Goal: Transaction & Acquisition: Download file/media

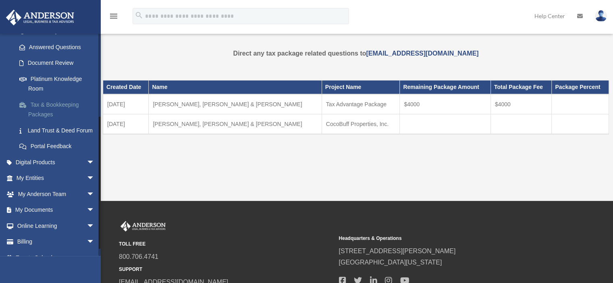
scroll to position [145, 0]
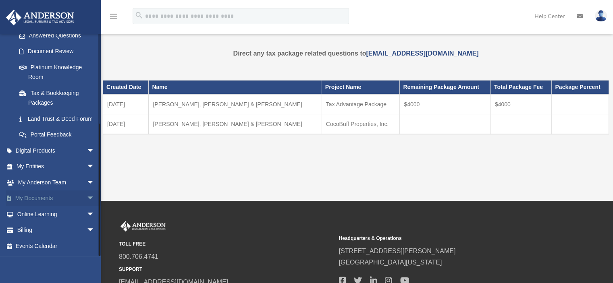
click at [87, 197] on span "arrow_drop_down" at bounding box center [95, 199] width 16 height 17
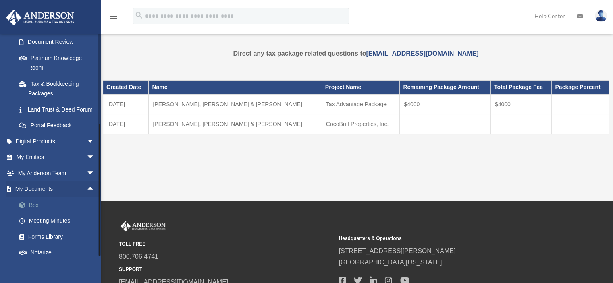
click at [32, 213] on link "Box" at bounding box center [59, 205] width 96 height 16
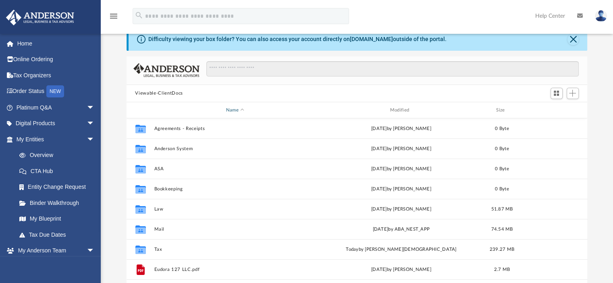
scroll to position [40, 0]
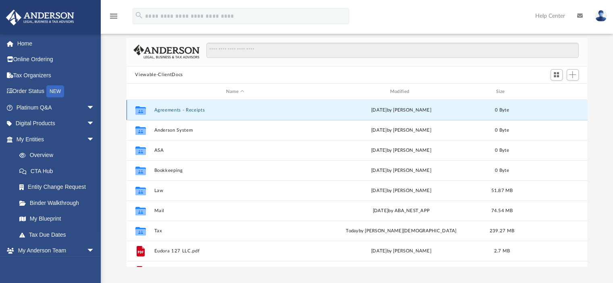
click at [171, 110] on button "Agreements - Receipts" at bounding box center [235, 110] width 162 height 5
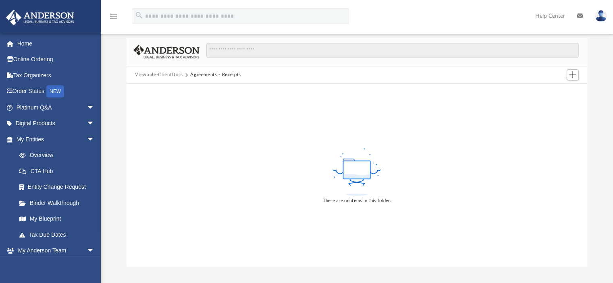
click at [159, 74] on button "Viewable-ClientDocs" at bounding box center [159, 74] width 48 height 7
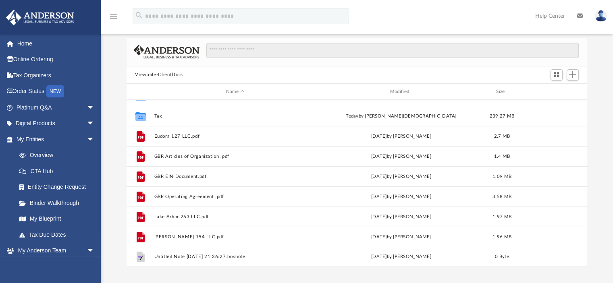
scroll to position [81, 0]
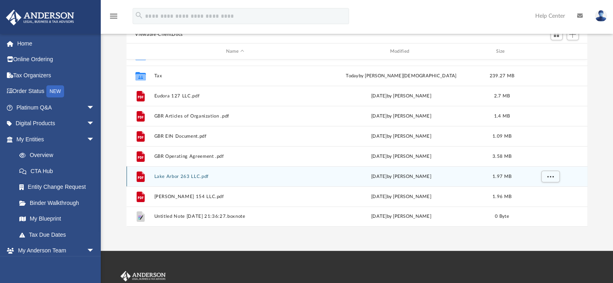
click at [163, 176] on button "Lake Arbor 263 LLC.pdf" at bounding box center [235, 176] width 162 height 5
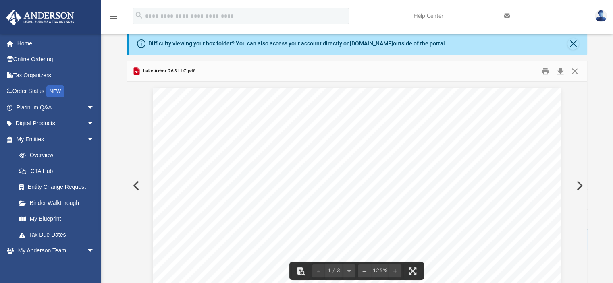
scroll to position [0, 0]
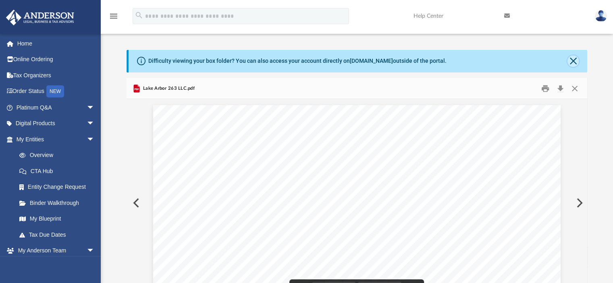
click at [572, 61] on button "Close" at bounding box center [573, 61] width 11 height 11
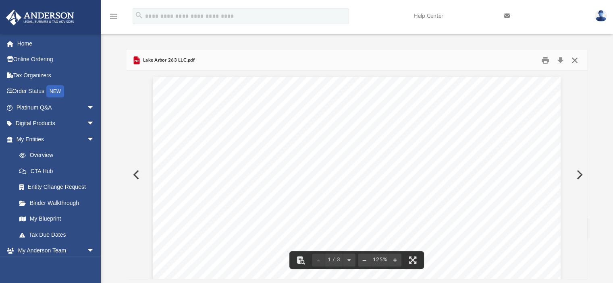
click at [575, 60] on button "Close" at bounding box center [575, 60] width 15 height 12
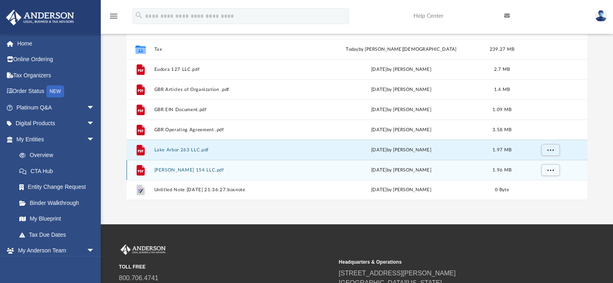
scroll to position [81, 0]
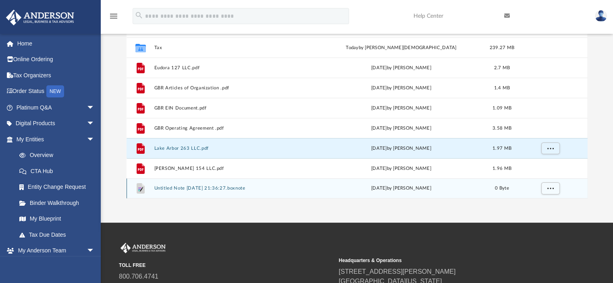
click at [161, 187] on button "Untitled Note 2024-09-19 21:36:27.boxnote" at bounding box center [235, 188] width 162 height 5
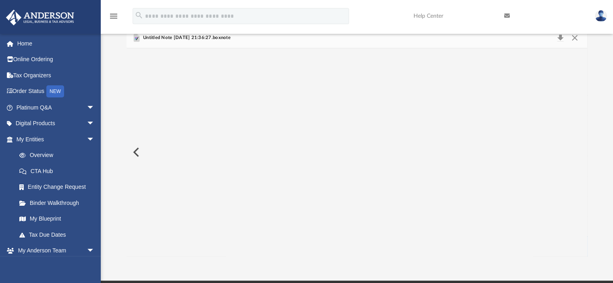
scroll to position [0, 0]
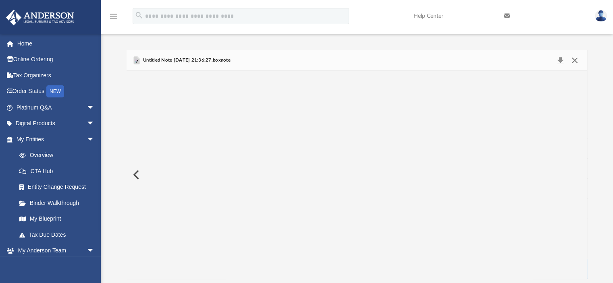
click at [576, 61] on button "Close" at bounding box center [575, 60] width 15 height 11
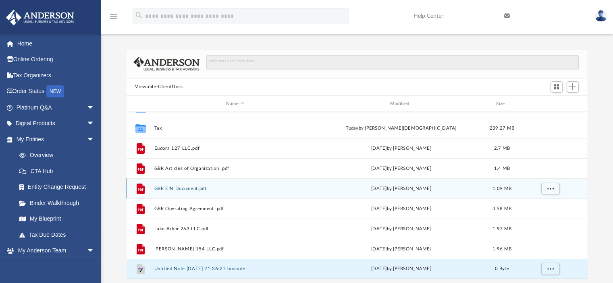
scroll to position [34, 0]
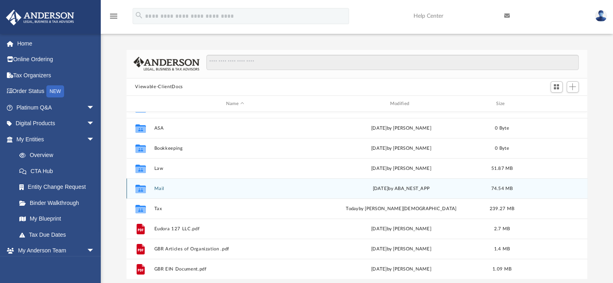
click at [137, 188] on icon "grid" at bounding box center [140, 190] width 10 height 6
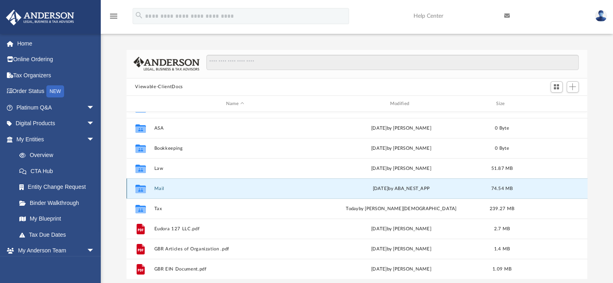
click at [137, 188] on icon "grid" at bounding box center [140, 190] width 10 height 6
click at [160, 189] on button "Mail" at bounding box center [235, 188] width 162 height 5
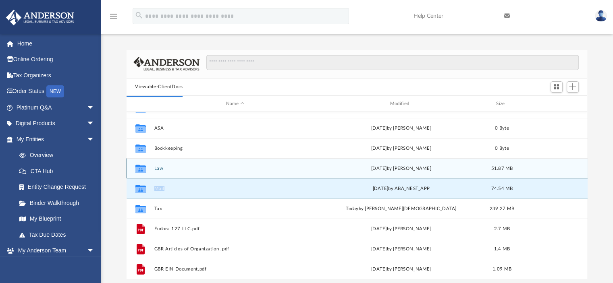
click at [163, 167] on button "Law" at bounding box center [235, 168] width 162 height 5
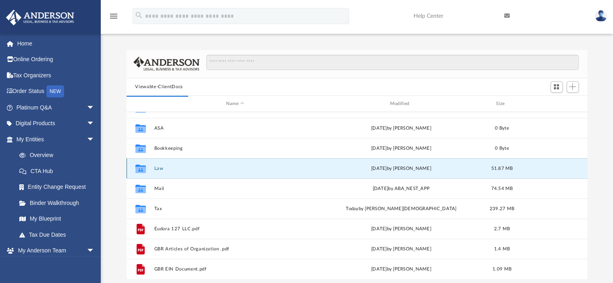
scroll to position [0, 0]
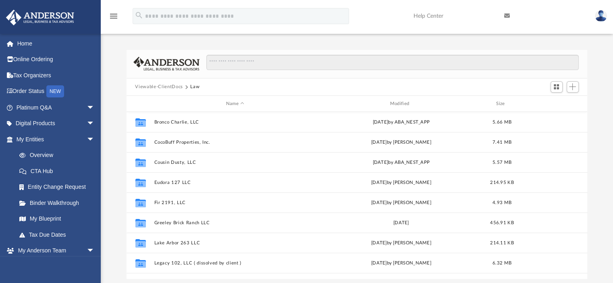
click at [160, 87] on button "Viewable-ClientDocs" at bounding box center [159, 86] width 48 height 7
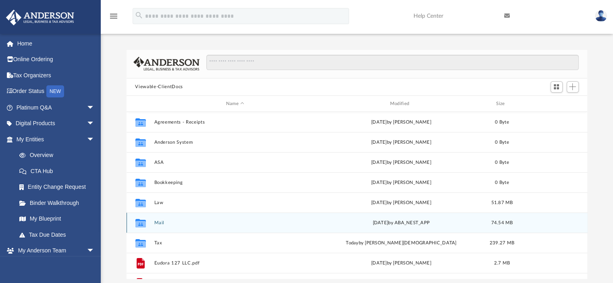
click at [160, 221] on button "Mail" at bounding box center [235, 223] width 162 height 5
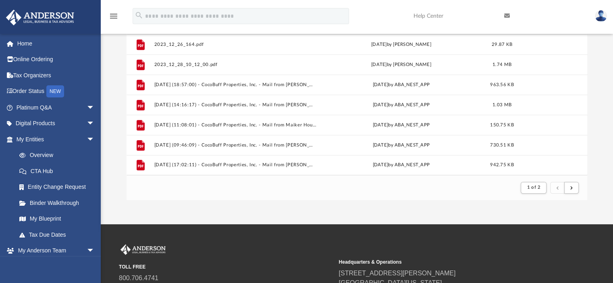
scroll to position [81, 0]
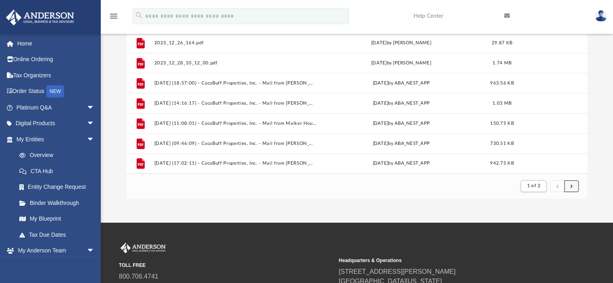
click at [570, 187] on span "submit" at bounding box center [571, 186] width 2 height 4
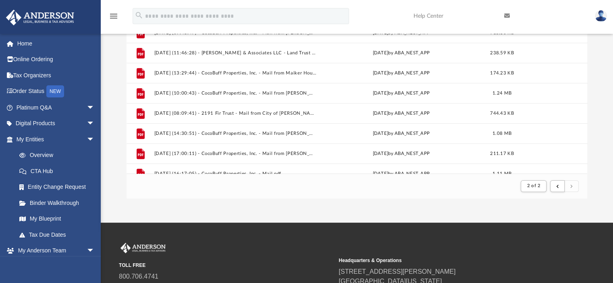
scroll to position [825, 0]
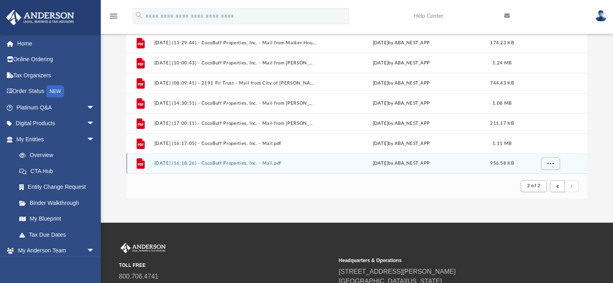
click at [218, 163] on button "2025.09.10 (16:18:26) - CocoBuff Properties, Inc. - Mail.pdf" at bounding box center [235, 163] width 162 height 5
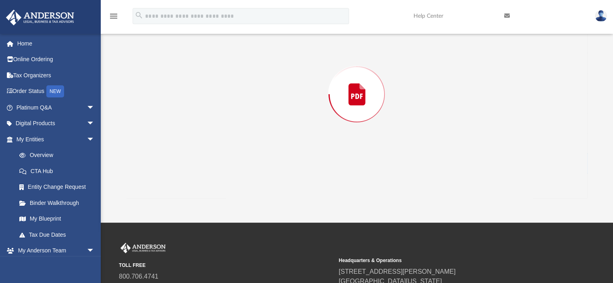
scroll to position [50, 0]
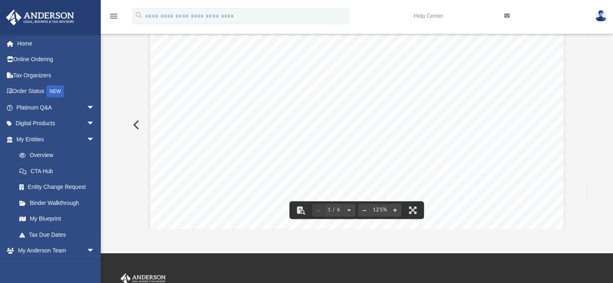
click at [134, 125] on button "Preview" at bounding box center [136, 125] width 18 height 23
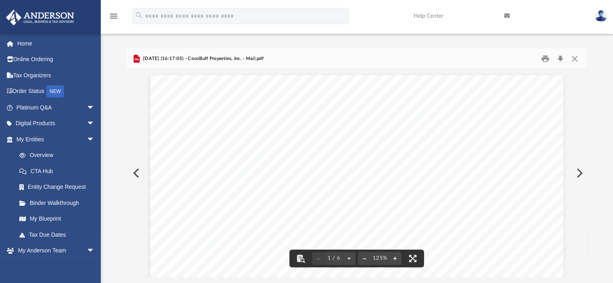
scroll to position [0, 0]
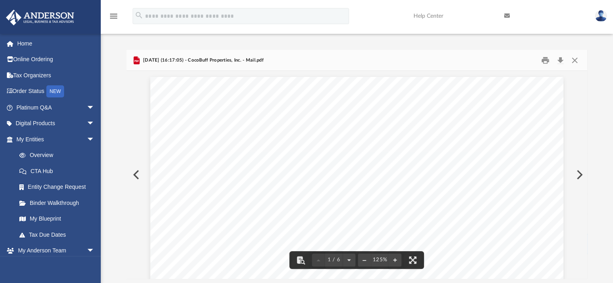
click at [134, 174] on button "Preview" at bounding box center [136, 175] width 18 height 23
click at [135, 175] on button "Preview" at bounding box center [136, 175] width 18 height 23
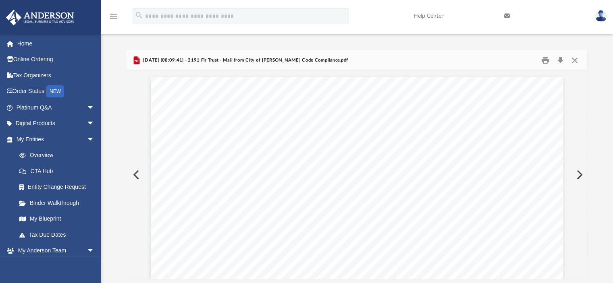
click at [135, 175] on button "Preview" at bounding box center [136, 175] width 18 height 23
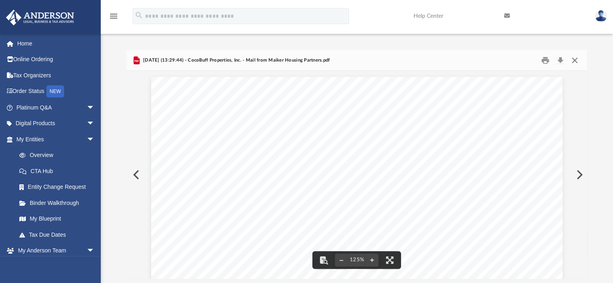
click at [574, 60] on button "Close" at bounding box center [575, 60] width 15 height 12
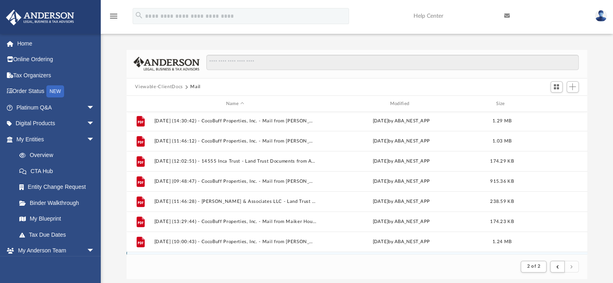
scroll to position [704, 0]
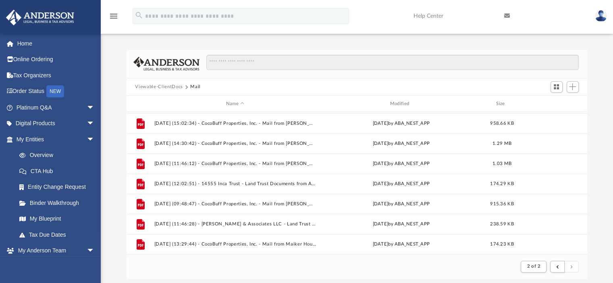
click at [165, 85] on button "Viewable-ClientDocs" at bounding box center [159, 86] width 48 height 7
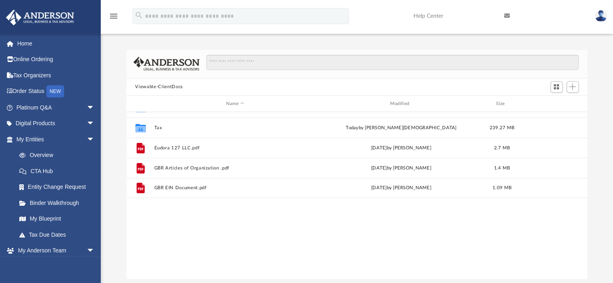
scroll to position [177, 455]
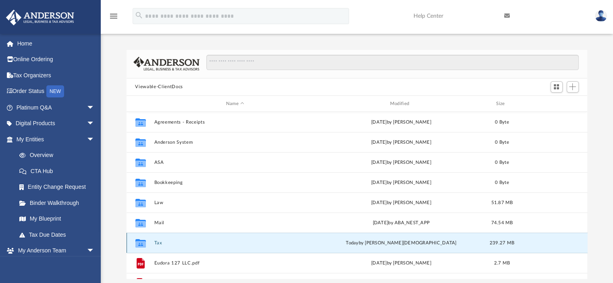
click at [157, 244] on button "Tax" at bounding box center [235, 243] width 162 height 5
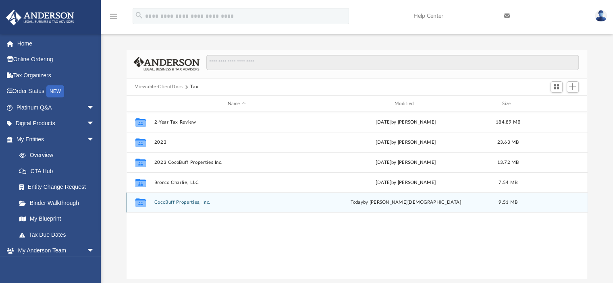
click at [160, 201] on button "CocoBuff Properties, Inc." at bounding box center [236, 202] width 165 height 5
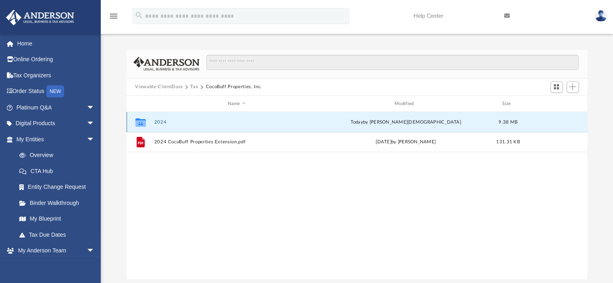
click at [158, 121] on button "2024" at bounding box center [236, 122] width 165 height 5
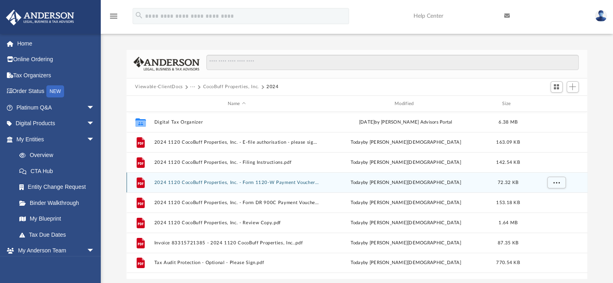
click at [190, 181] on button "2024 1120 CocoBuff Properties, Inc. - Form 1120-W Payment Voucher.pdf" at bounding box center [236, 182] width 165 height 5
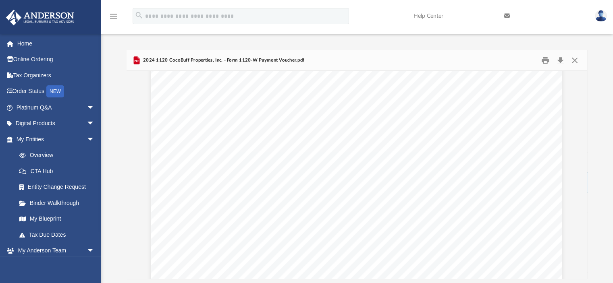
scroll to position [0, 0]
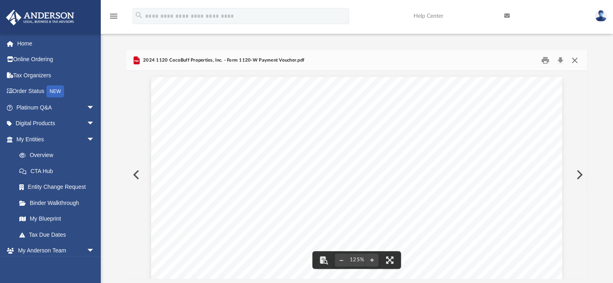
click at [575, 61] on button "Close" at bounding box center [575, 60] width 15 height 12
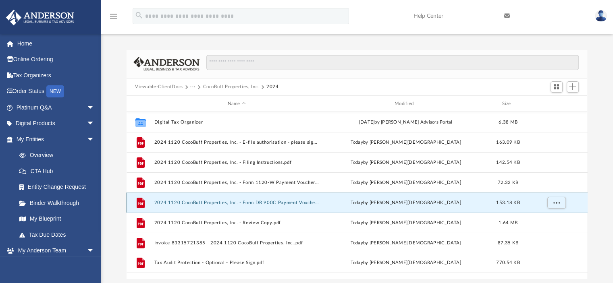
click at [207, 202] on button "2024 1120 CocoBuff Properties, Inc. - Form DR 900C Payment Voucher.pdf" at bounding box center [236, 202] width 165 height 5
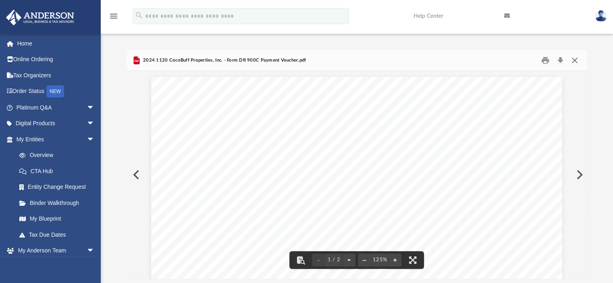
click at [576, 63] on button "Close" at bounding box center [575, 60] width 15 height 12
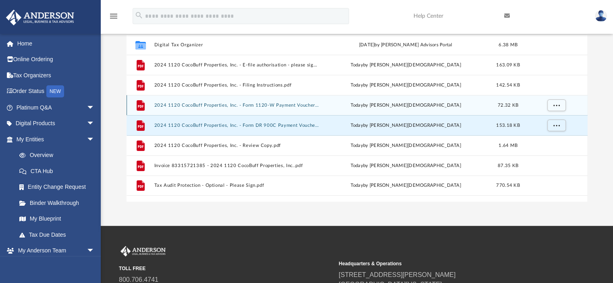
scroll to position [81, 0]
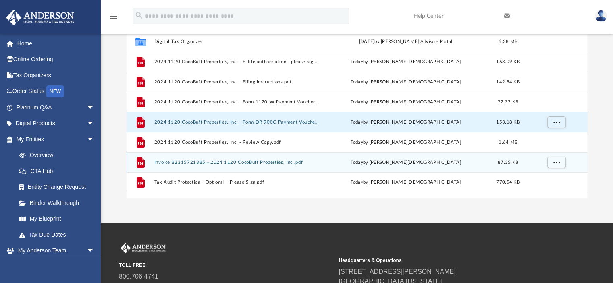
click at [180, 161] on button "Invoice 83315721385 - 2024 1120 CocoBuff Properties, Inc..pdf" at bounding box center [236, 162] width 165 height 5
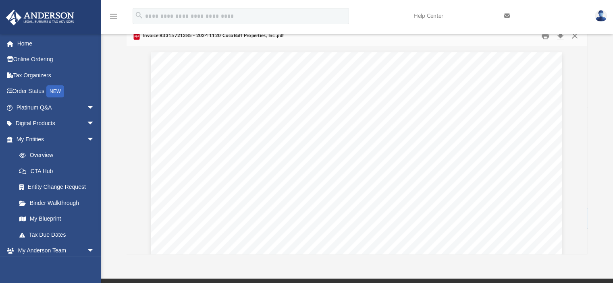
scroll to position [0, 0]
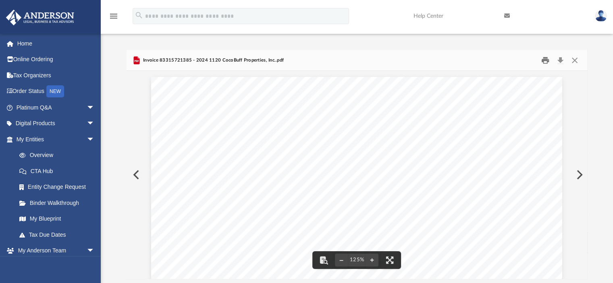
click at [547, 60] on button "Print" at bounding box center [545, 60] width 16 height 12
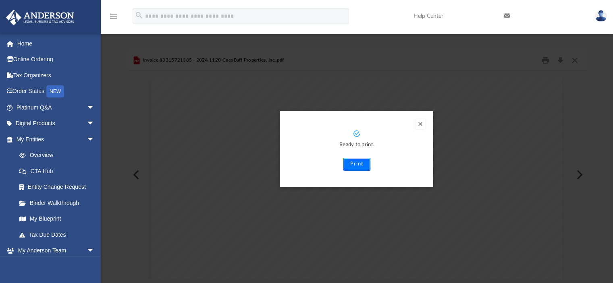
click at [355, 165] on button "Print" at bounding box center [356, 164] width 27 height 13
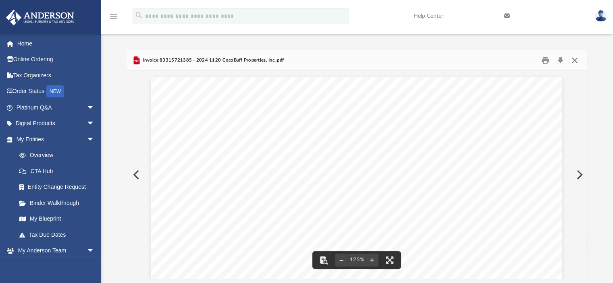
drag, startPoint x: 574, startPoint y: 59, endPoint x: 570, endPoint y: 66, distance: 7.6
click at [574, 59] on button "Close" at bounding box center [575, 60] width 15 height 12
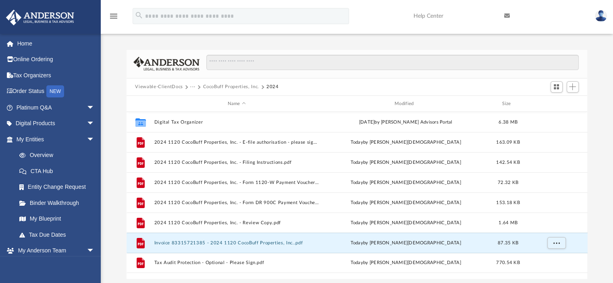
click at [227, 85] on button "CocoBuff Properties, Inc." at bounding box center [231, 86] width 56 height 7
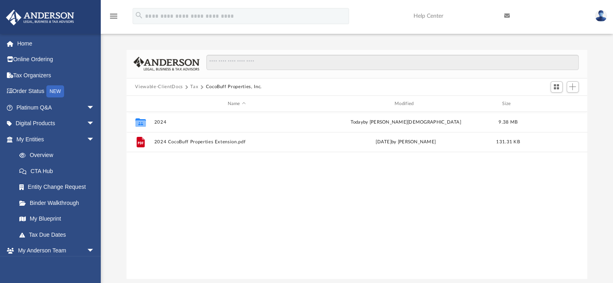
click at [231, 85] on button "CocoBuff Properties, Inc." at bounding box center [234, 86] width 56 height 7
click at [193, 87] on button "Tax" at bounding box center [194, 86] width 8 height 7
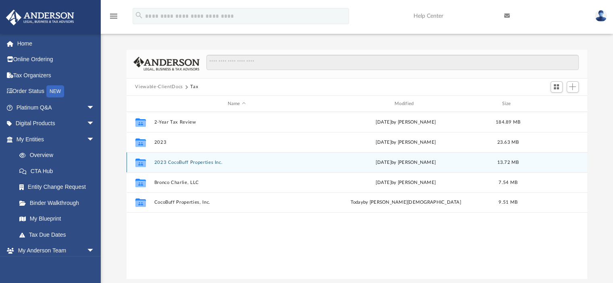
click at [179, 162] on button "2023 CocoBuff Properties Inc." at bounding box center [236, 162] width 165 height 5
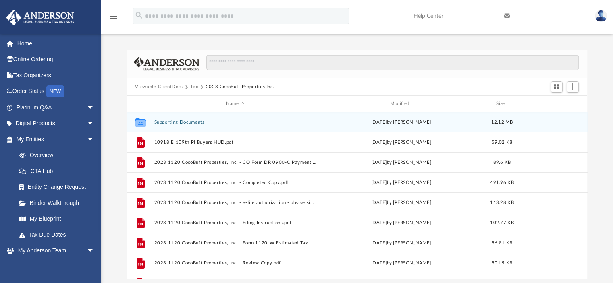
click at [177, 122] on button "Supporting Documents" at bounding box center [235, 122] width 162 height 5
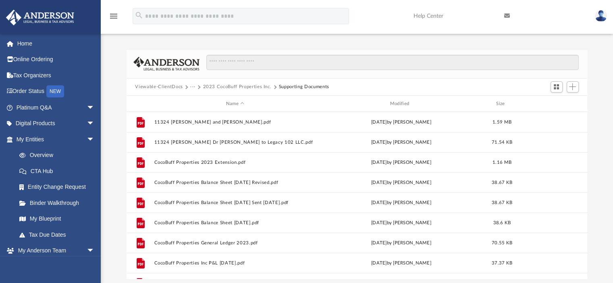
click at [211, 87] on button "2023 CocoBuff Properties Inc." at bounding box center [237, 86] width 69 height 7
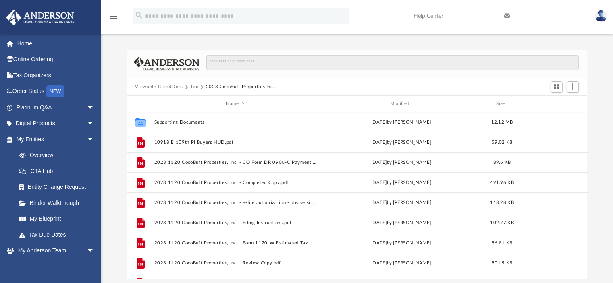
click at [193, 85] on button "Tax" at bounding box center [194, 86] width 8 height 7
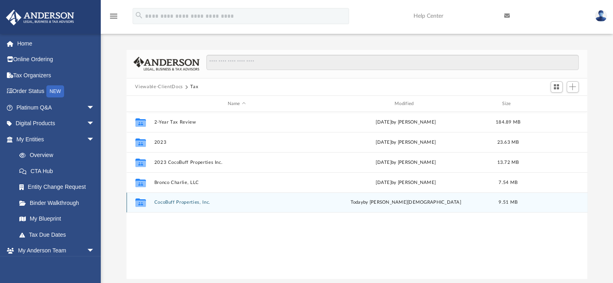
click at [189, 204] on button "CocoBuff Properties, Inc." at bounding box center [236, 202] width 165 height 5
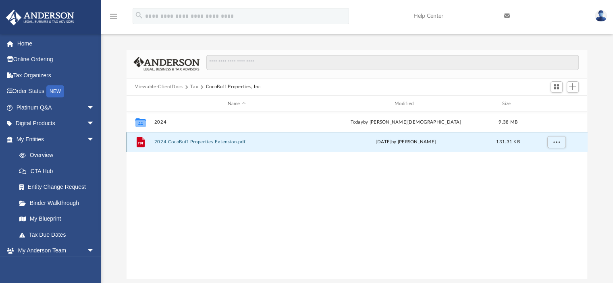
click at [177, 142] on button "2024 CocoBuff Properties Extension.pdf" at bounding box center [236, 142] width 165 height 5
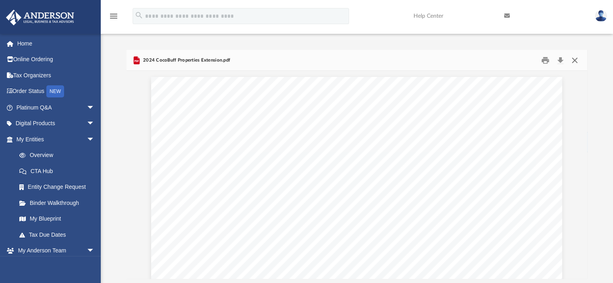
click at [573, 61] on button "Close" at bounding box center [575, 60] width 15 height 12
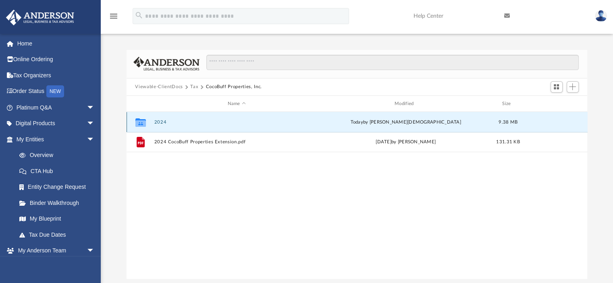
click at [162, 123] on button "2024" at bounding box center [236, 122] width 165 height 5
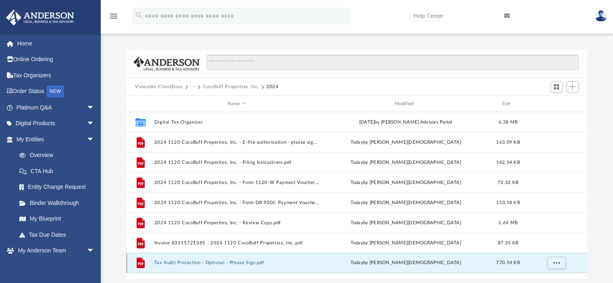
click at [184, 262] on button "Tax Audit Protection - Optional - Please Sign.pdf" at bounding box center [236, 263] width 165 height 5
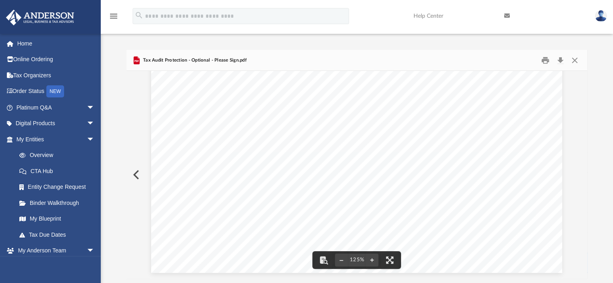
click at [135, 176] on button "Preview" at bounding box center [136, 175] width 18 height 23
click at [135, 175] on button "Preview" at bounding box center [136, 175] width 18 height 23
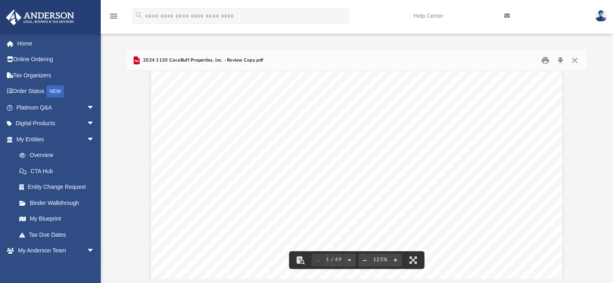
scroll to position [282, 0]
click at [547, 61] on button "Print" at bounding box center [545, 60] width 16 height 12
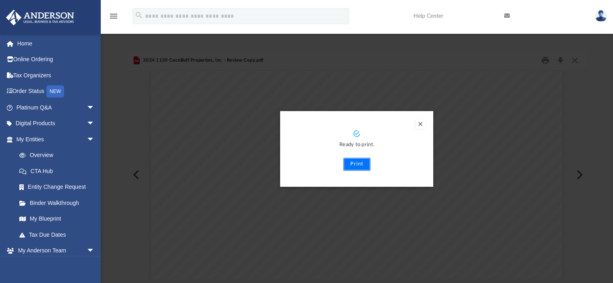
click at [358, 164] on button "Print" at bounding box center [356, 164] width 27 height 13
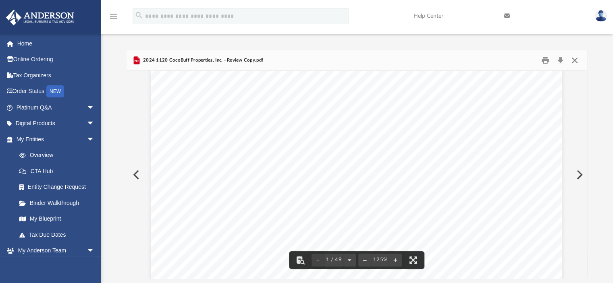
click at [576, 59] on button "Close" at bounding box center [575, 60] width 15 height 12
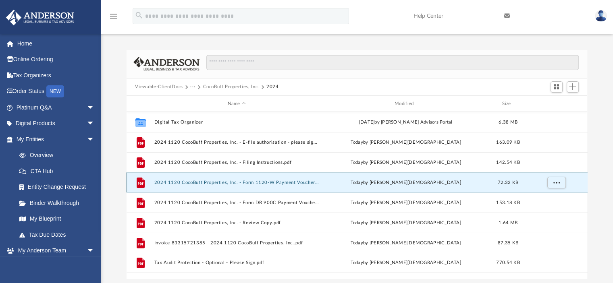
click at [189, 181] on button "2024 1120 CocoBuff Properties, Inc. - Form 1120-W Payment Voucher.pdf" at bounding box center [236, 182] width 165 height 5
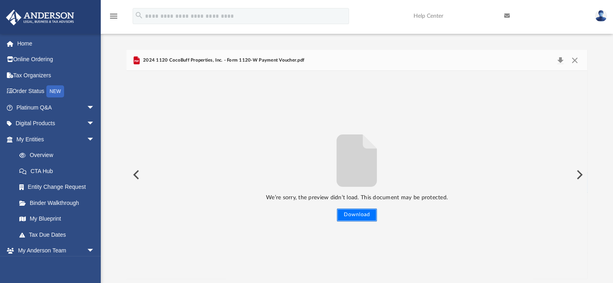
click at [363, 212] on button "Download" at bounding box center [357, 215] width 40 height 13
click at [135, 175] on button "Preview" at bounding box center [136, 175] width 18 height 23
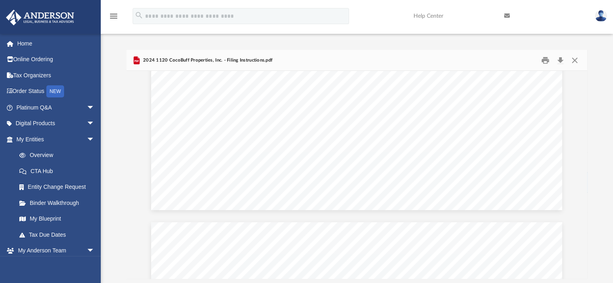
scroll to position [2573, 0]
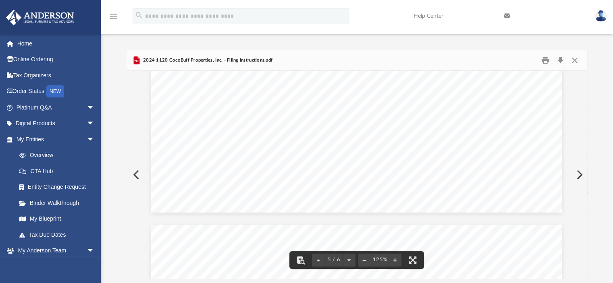
click at [134, 172] on button "Preview" at bounding box center [136, 175] width 18 height 23
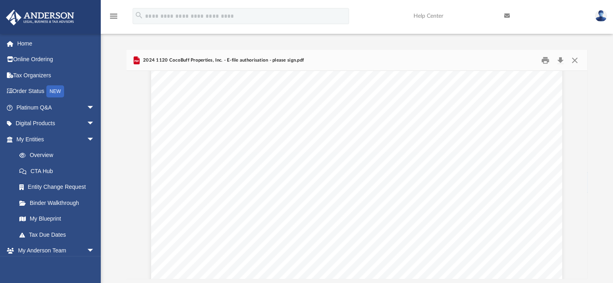
scroll to position [1411, 0]
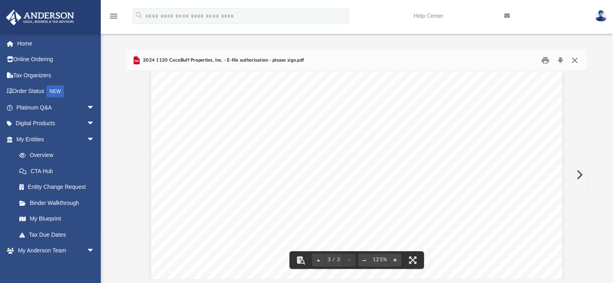
click at [577, 61] on button "Close" at bounding box center [575, 60] width 15 height 12
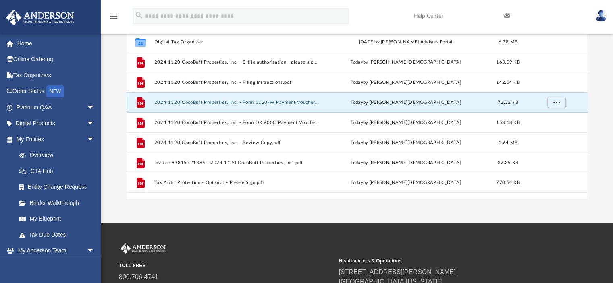
scroll to position [81, 0]
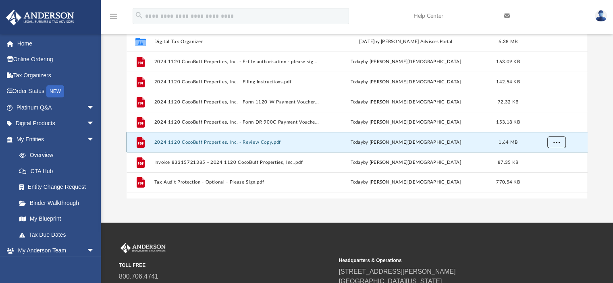
click at [558, 143] on span "More options" at bounding box center [556, 142] width 6 height 4
click at [550, 171] on li "Download" at bounding box center [548, 171] width 23 height 8
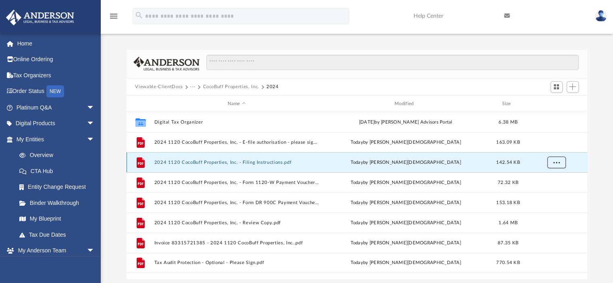
click at [556, 164] on span "More options" at bounding box center [556, 162] width 6 height 4
click at [206, 160] on button "2024 1120 CocoBuff Properties, Inc. - Filing Instructions.pdf" at bounding box center [236, 162] width 165 height 5
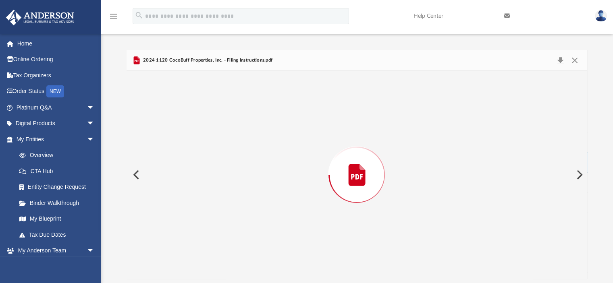
scroll to position [2177, 0]
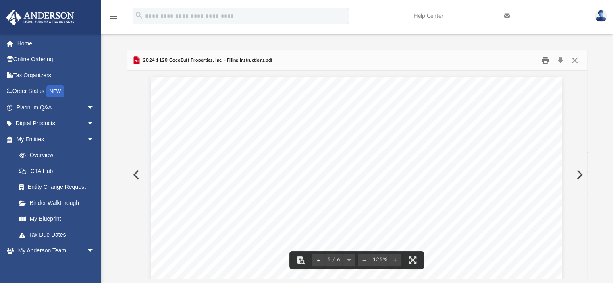
click at [545, 60] on button "Print" at bounding box center [545, 60] width 16 height 12
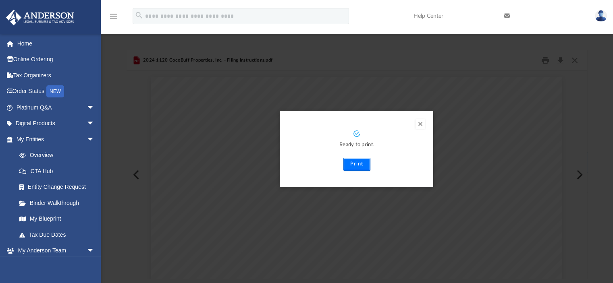
click at [358, 165] on button "Print" at bounding box center [356, 164] width 27 height 13
